Goal: Task Accomplishment & Management: Manage account settings

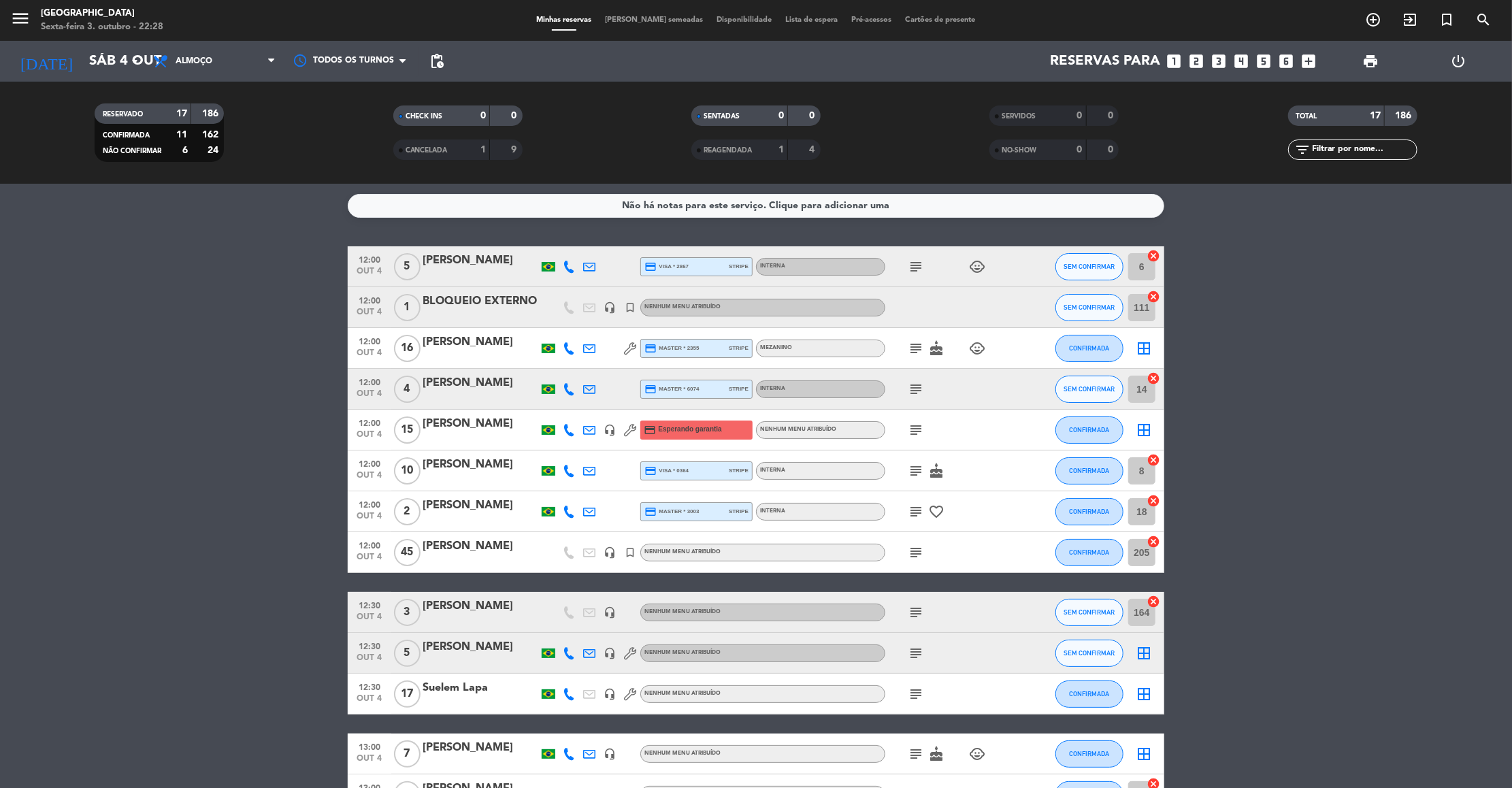
click at [907, 469] on icon "subject" at bounding box center [915, 470] width 16 height 16
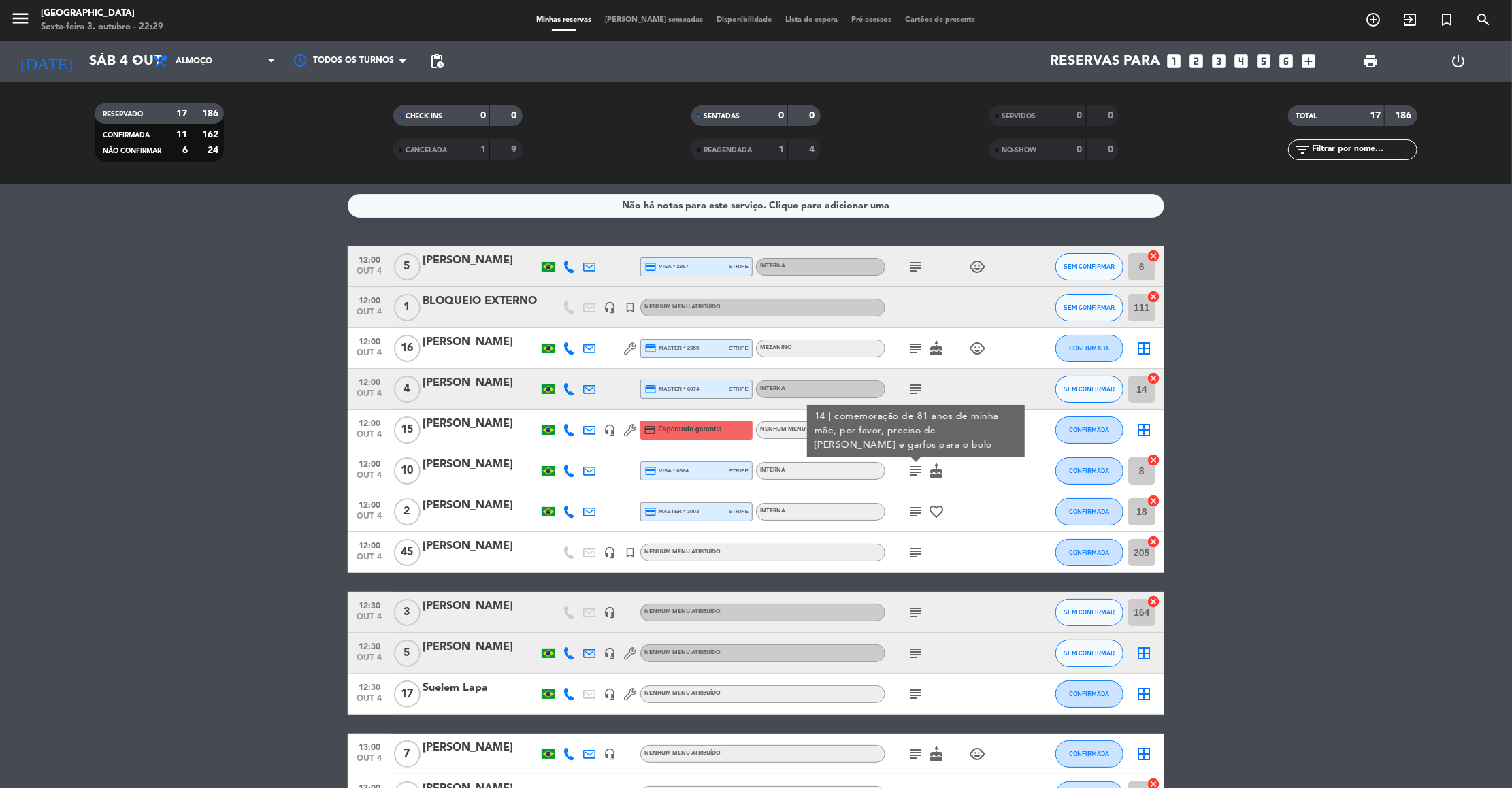
scroll to position [258, 0]
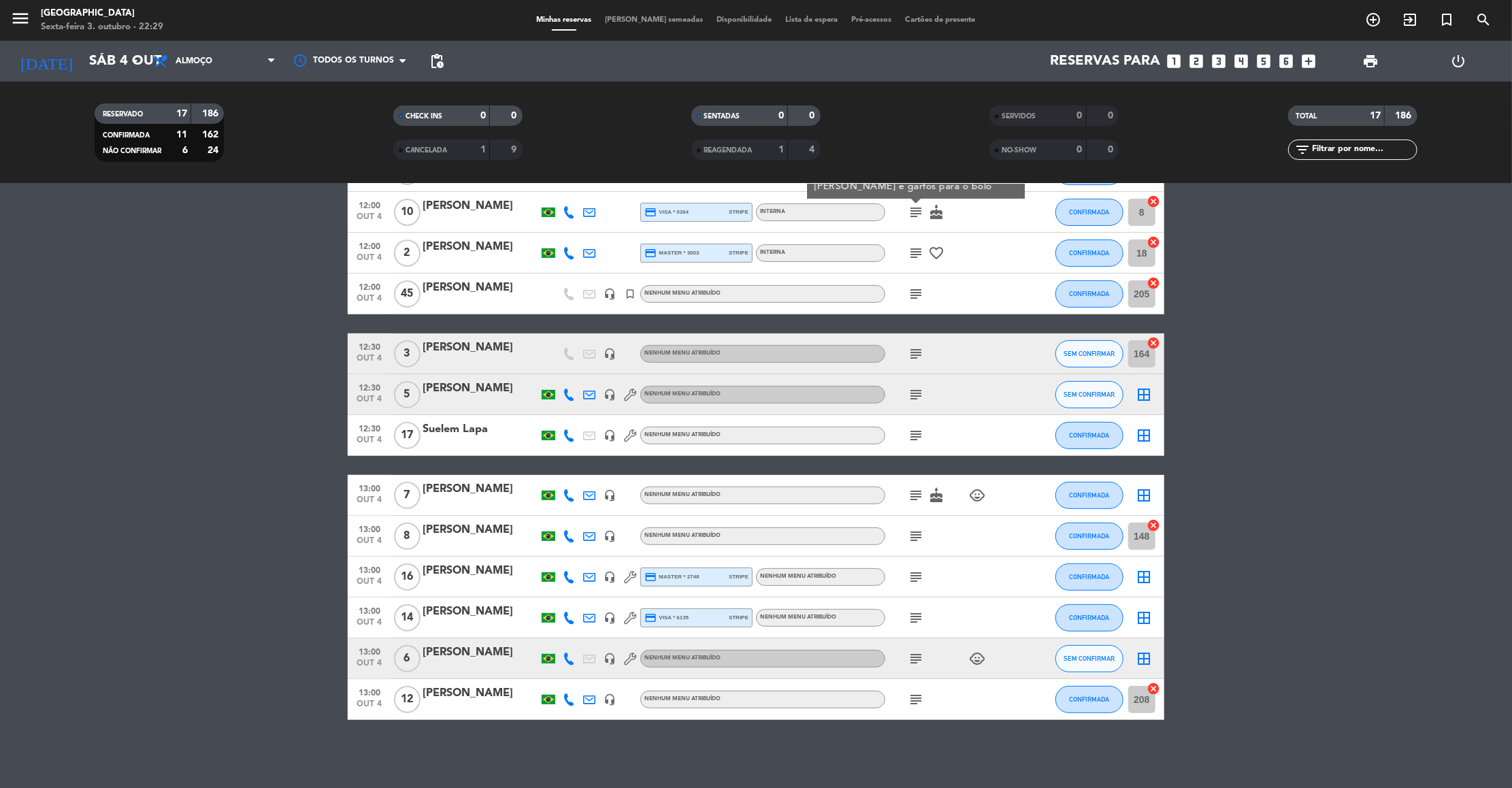
click at [915, 661] on icon "subject" at bounding box center [915, 659] width 16 height 16
click at [511, 658] on div "[PERSON_NAME]" at bounding box center [480, 653] width 116 height 18
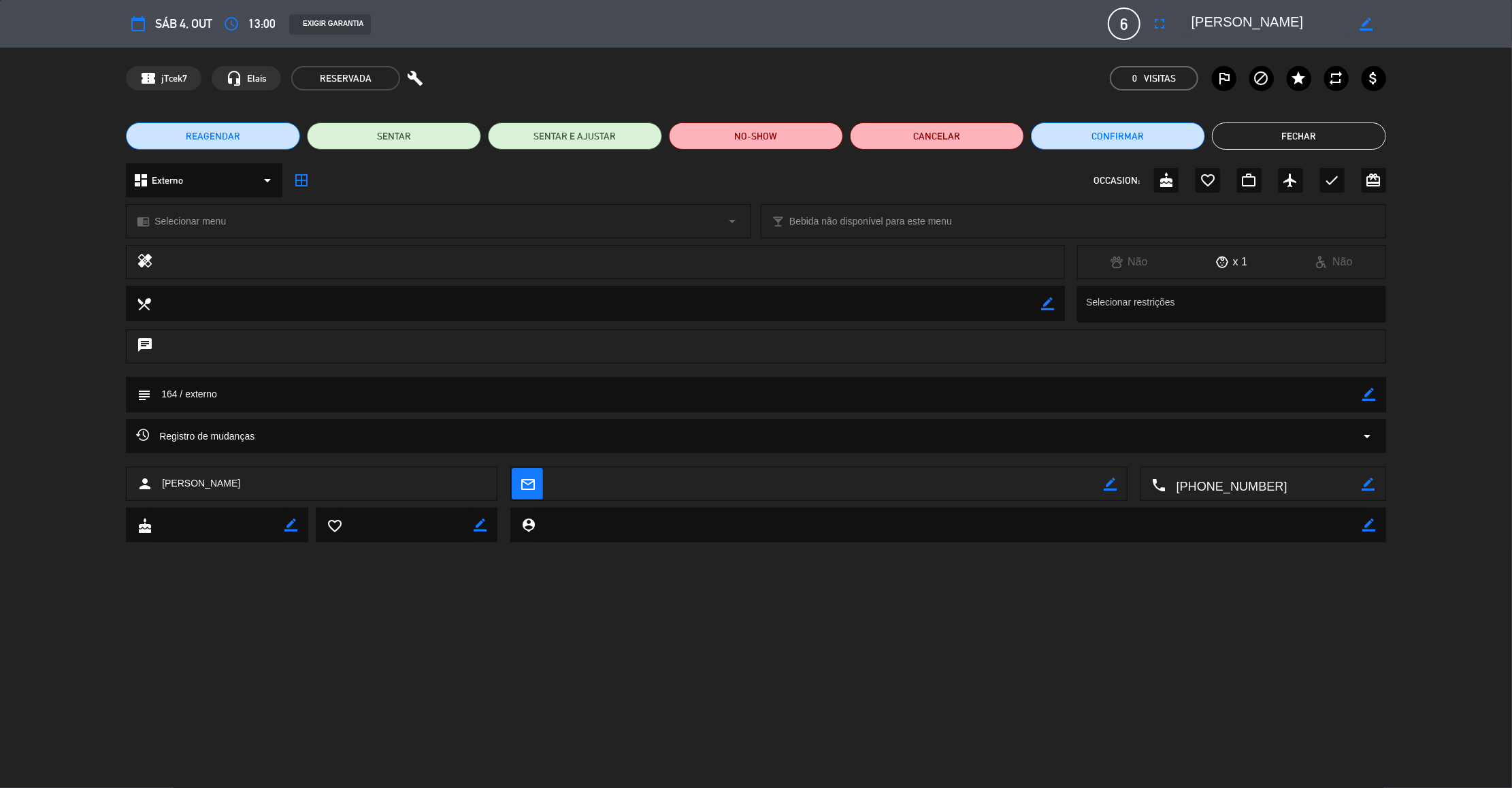
click at [1374, 401] on div "border_color" at bounding box center [1369, 395] width 13 height 35
click at [1370, 397] on icon "border_color" at bounding box center [1369, 394] width 13 height 13
click at [180, 391] on textarea at bounding box center [757, 394] width 1212 height 35
type textarea "169 // externo"
click at [1372, 398] on icon at bounding box center [1369, 394] width 13 height 13
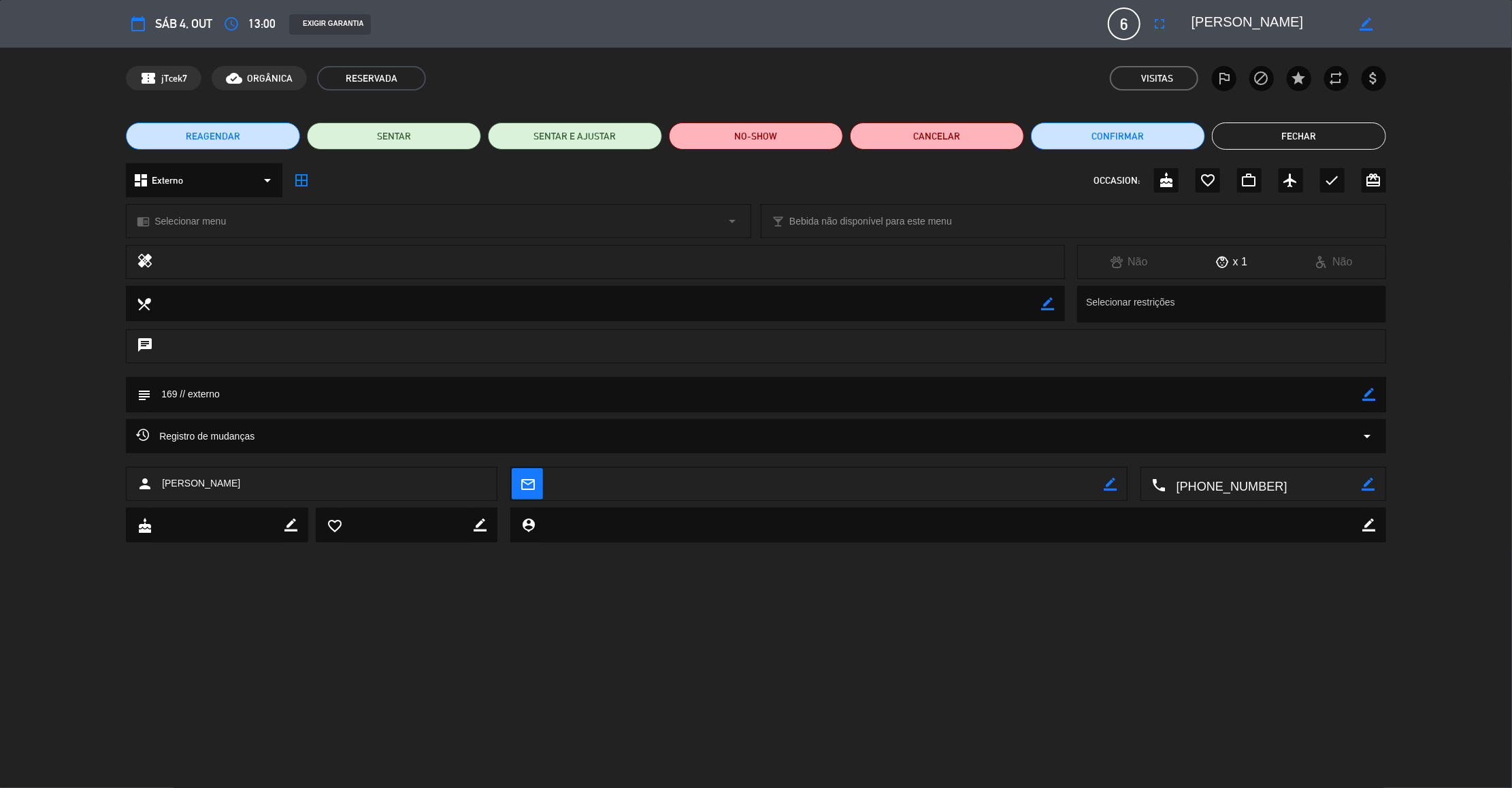
click at [1303, 142] on button "Fechar" at bounding box center [1298, 135] width 174 height 27
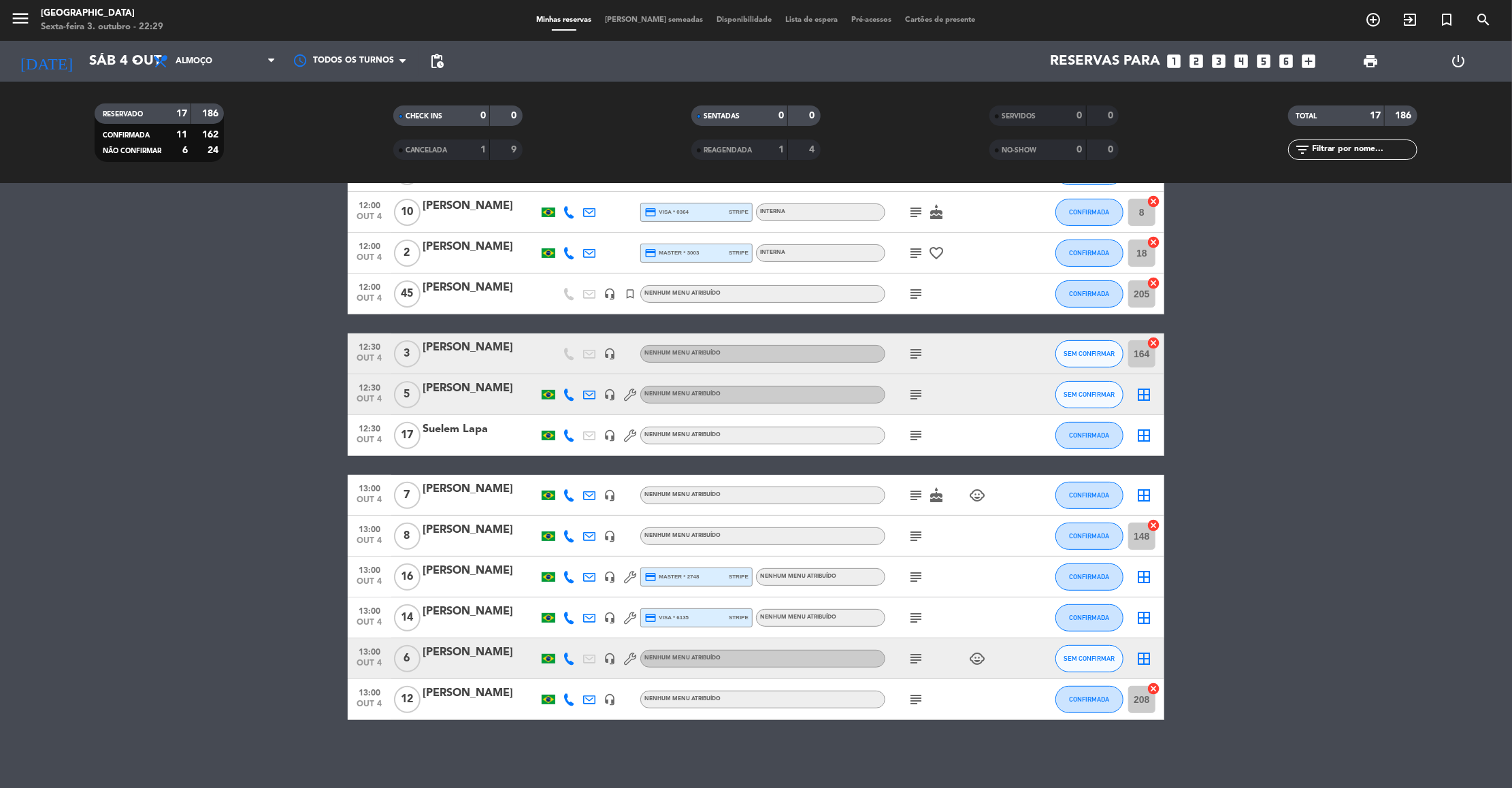
click at [914, 660] on icon "subject" at bounding box center [915, 659] width 16 height 16
